Goal: Task Accomplishment & Management: Complete application form

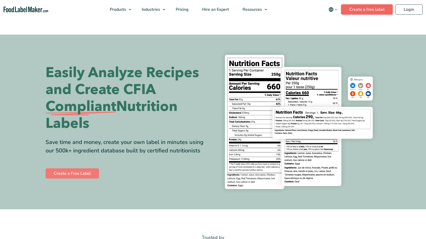
click at [366, 10] on link "Create a free label" at bounding box center [367, 9] width 52 height 10
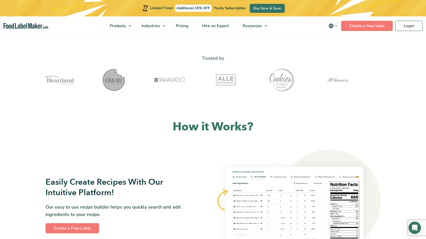
scroll to position [102, 0]
